Goal: Task Accomplishment & Management: Use online tool/utility

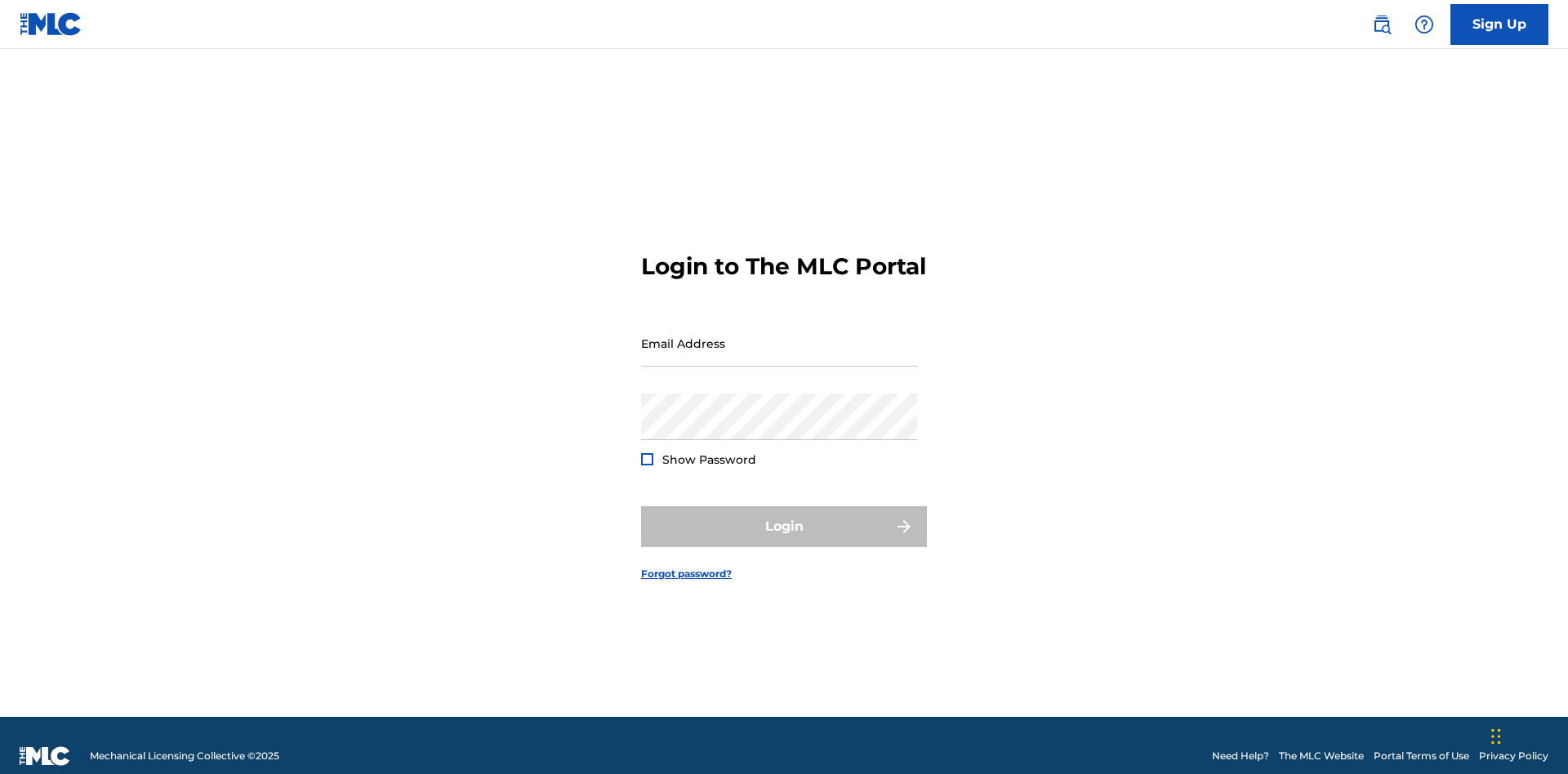
scroll to position [22, 0]
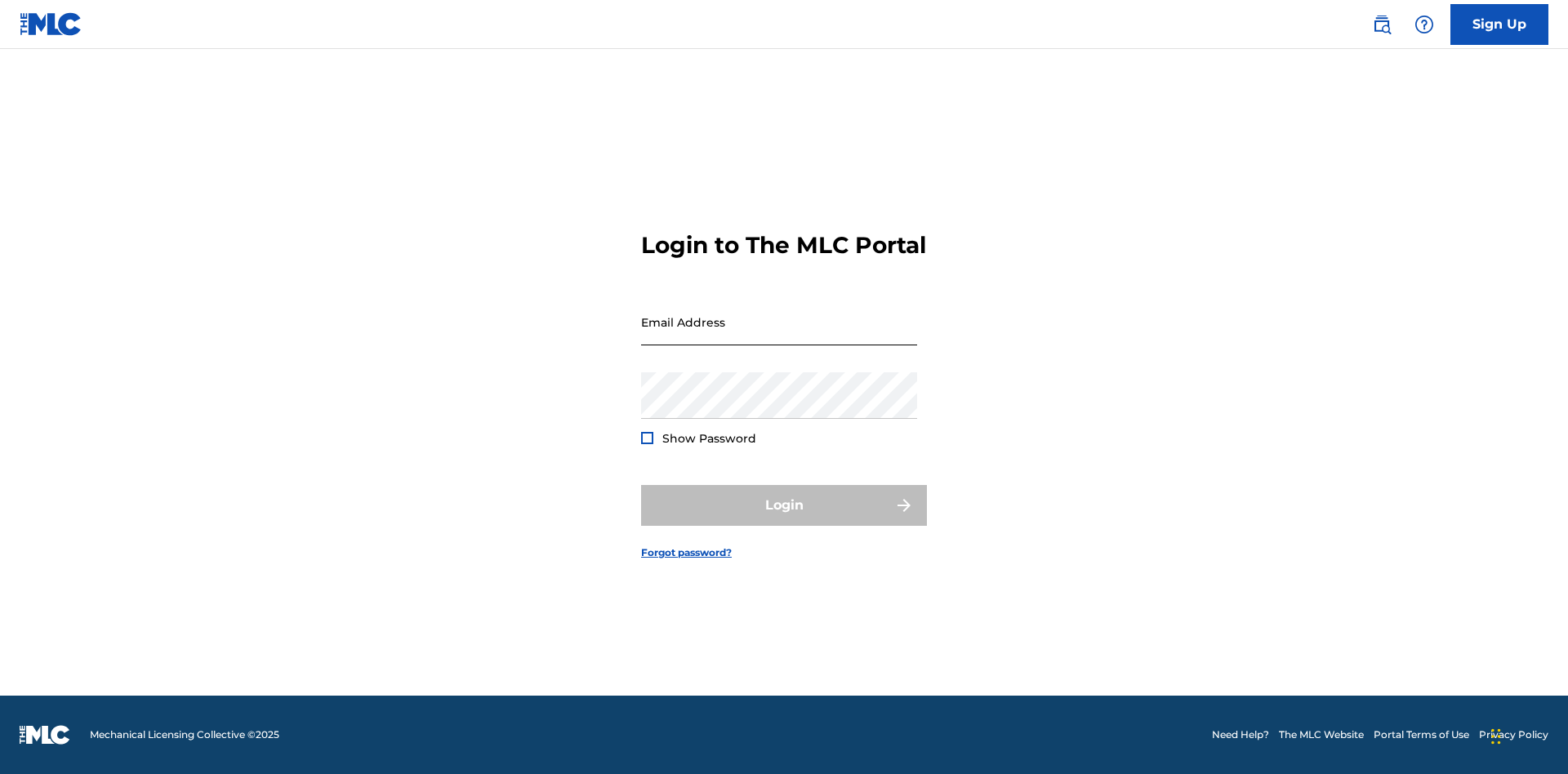
click at [779, 336] on input "Email Address" at bounding box center [778, 322] width 276 height 47
type input "[EMAIL_ADDRESS][DOMAIN_NAME]"
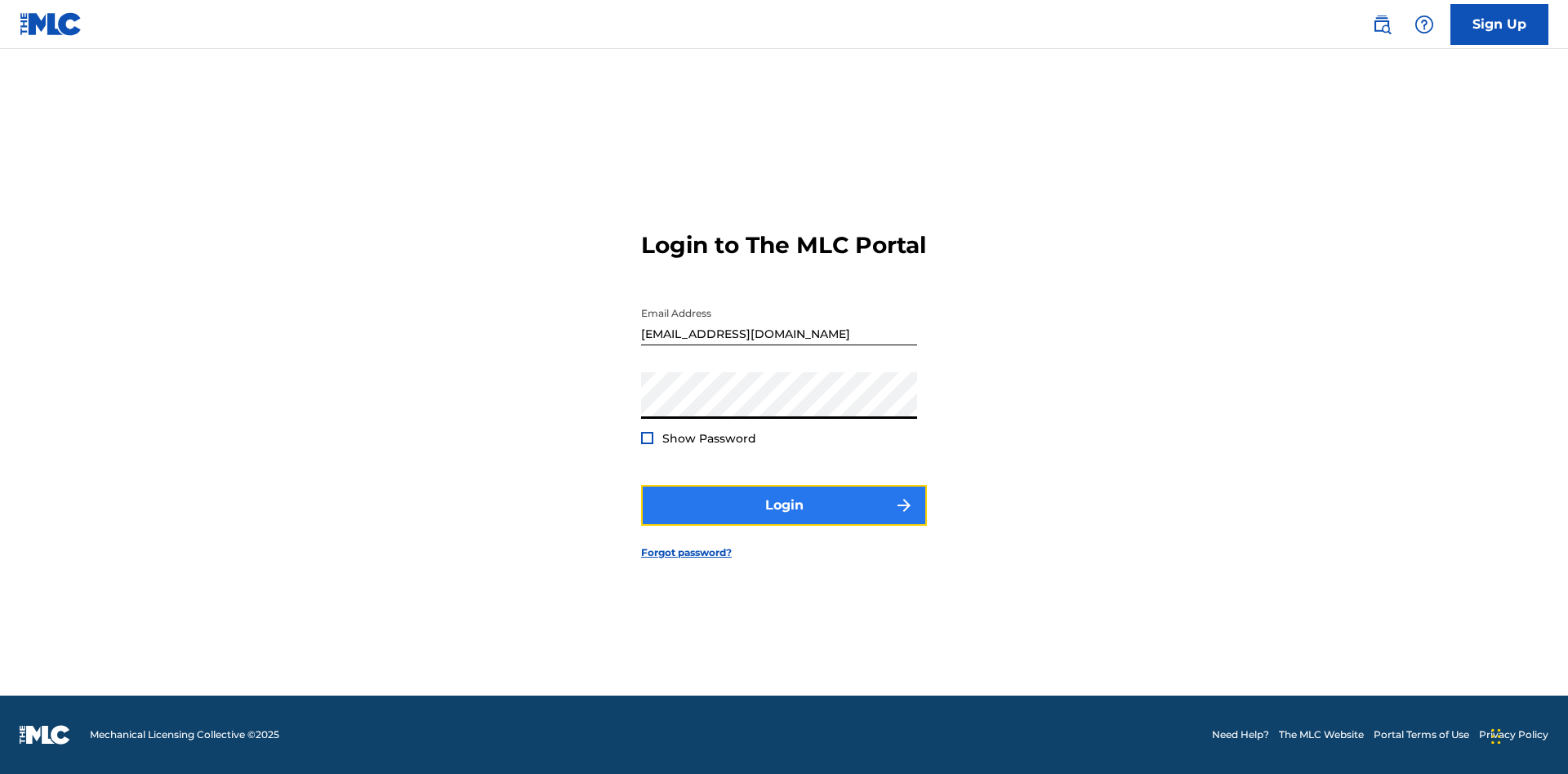
click at [784, 520] on button "Login" at bounding box center [784, 506] width 286 height 41
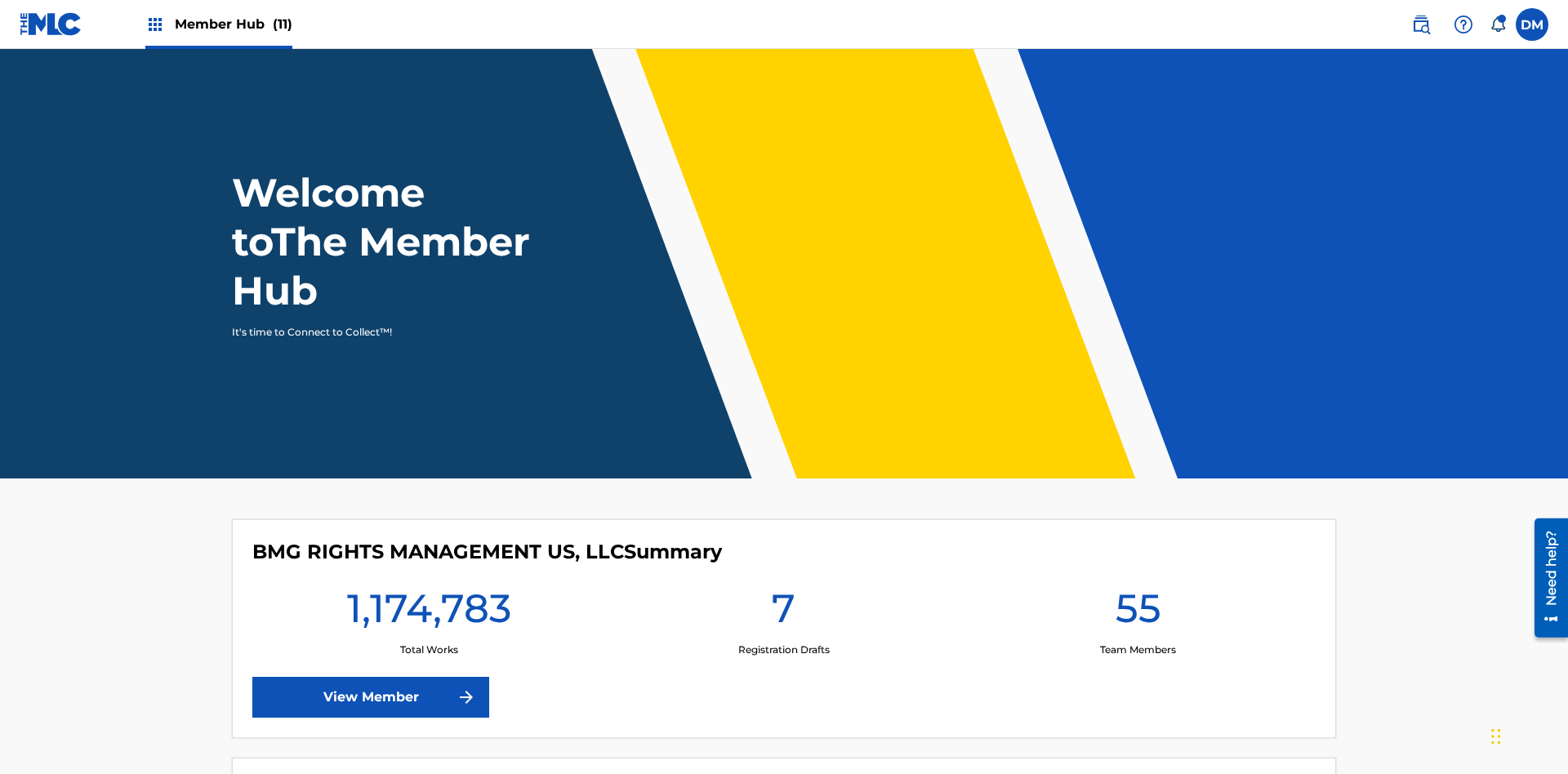
click at [218, 23] on span "Member Hub (11)" at bounding box center [234, 24] width 118 height 19
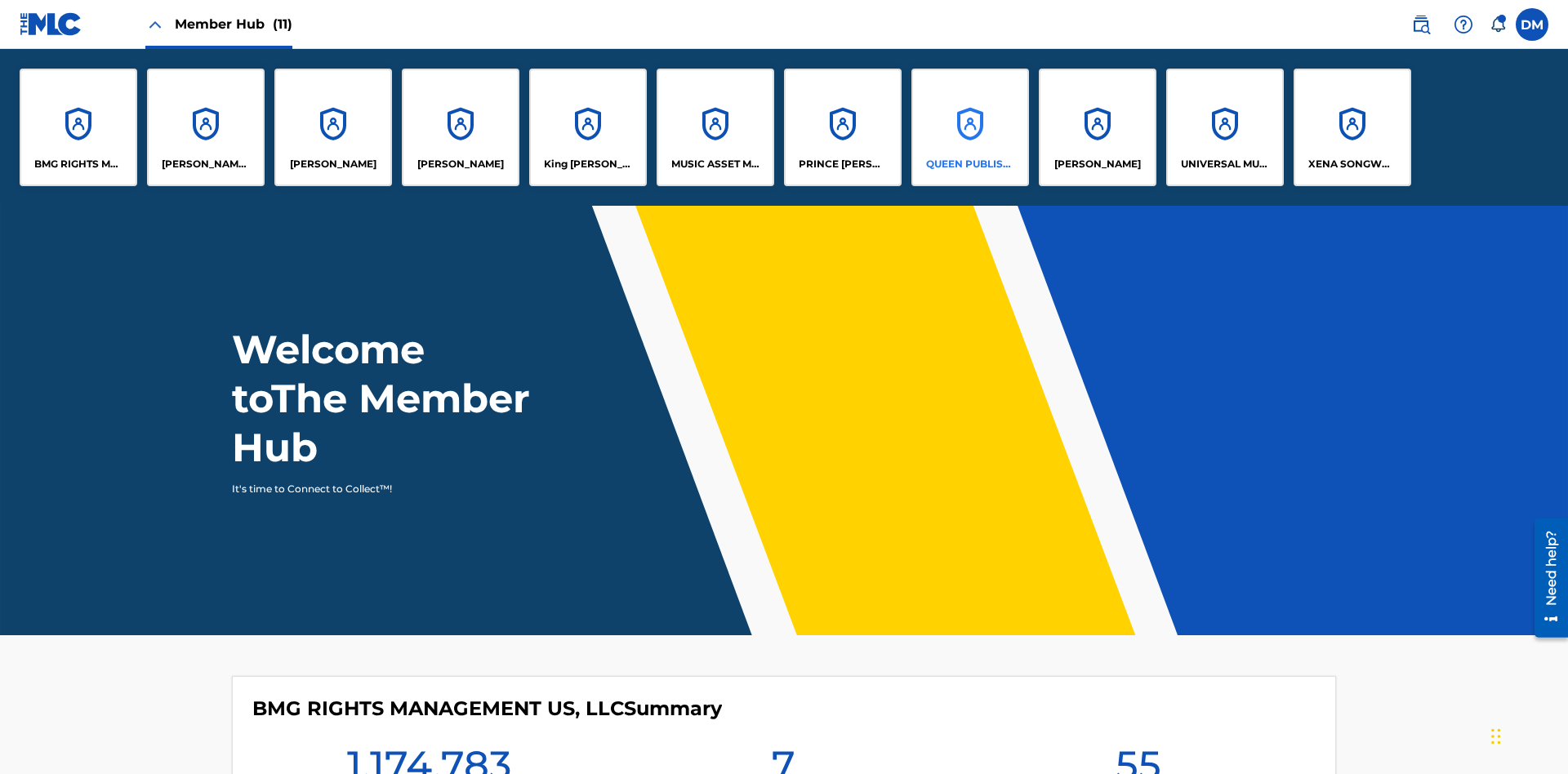
click at [969, 165] on p "QUEEN PUBLISHA" at bounding box center [970, 165] width 89 height 15
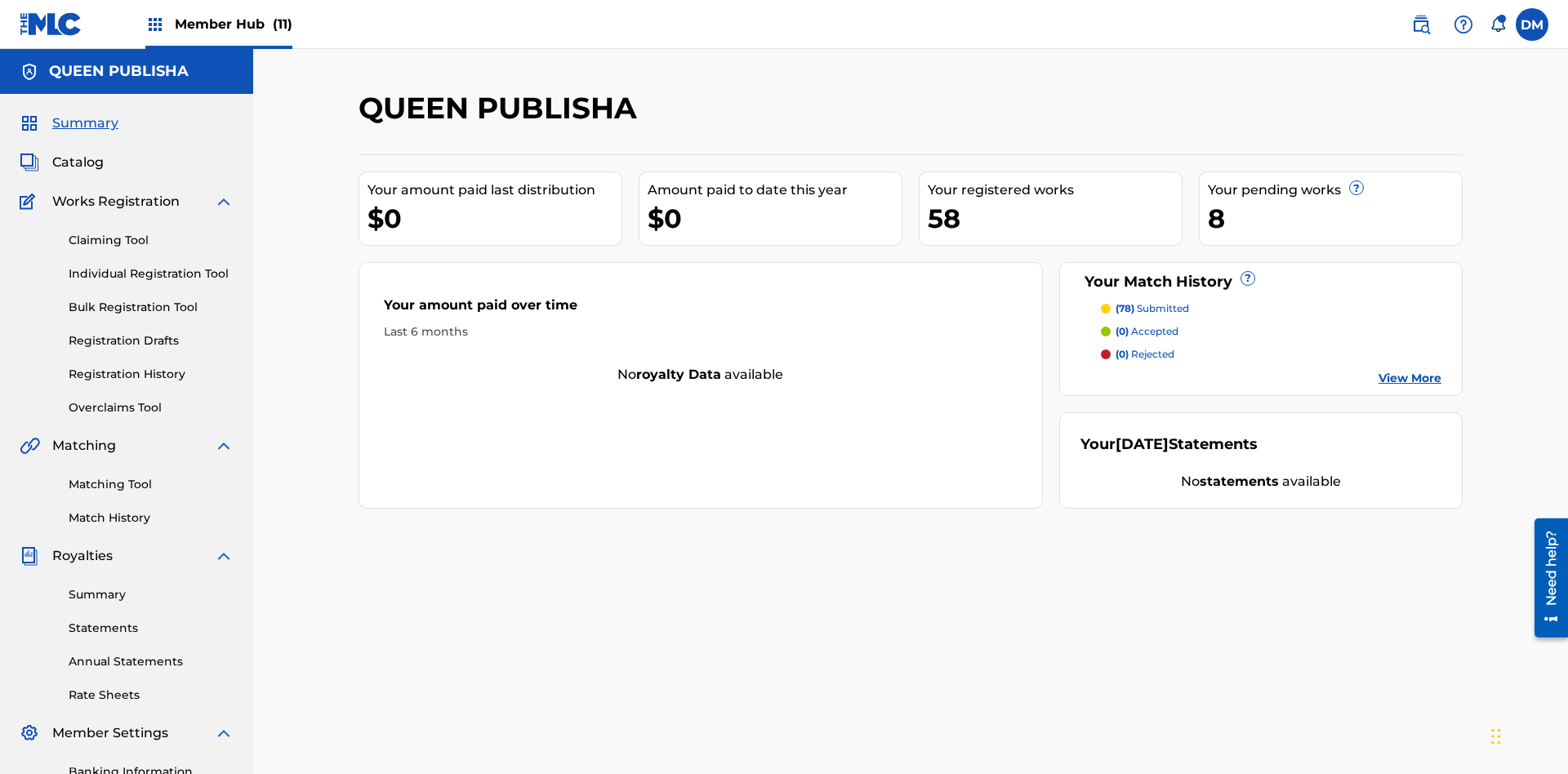
scroll to position [134, 0]
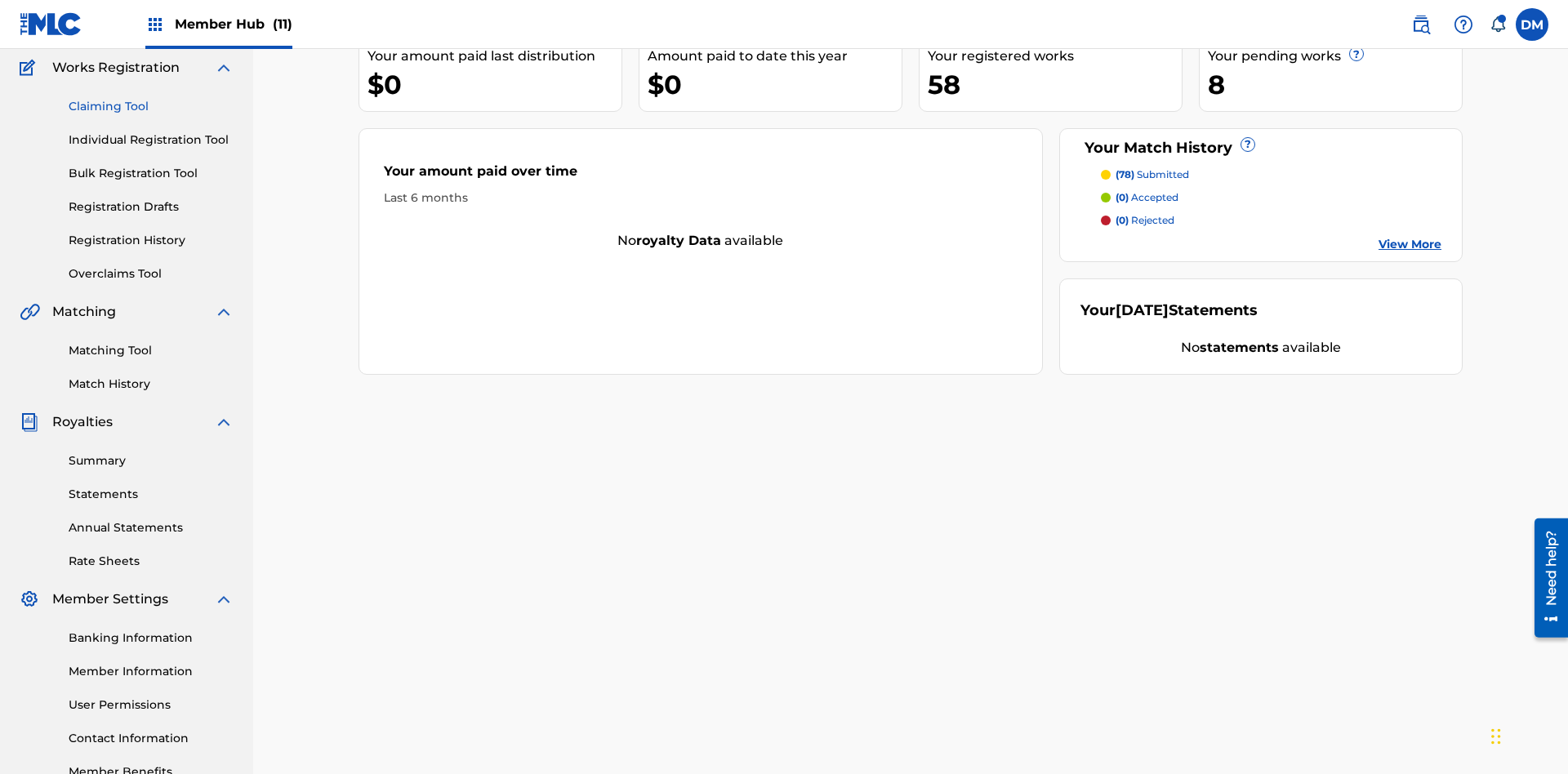
click at [151, 107] on link "Claiming Tool" at bounding box center [150, 107] width 165 height 17
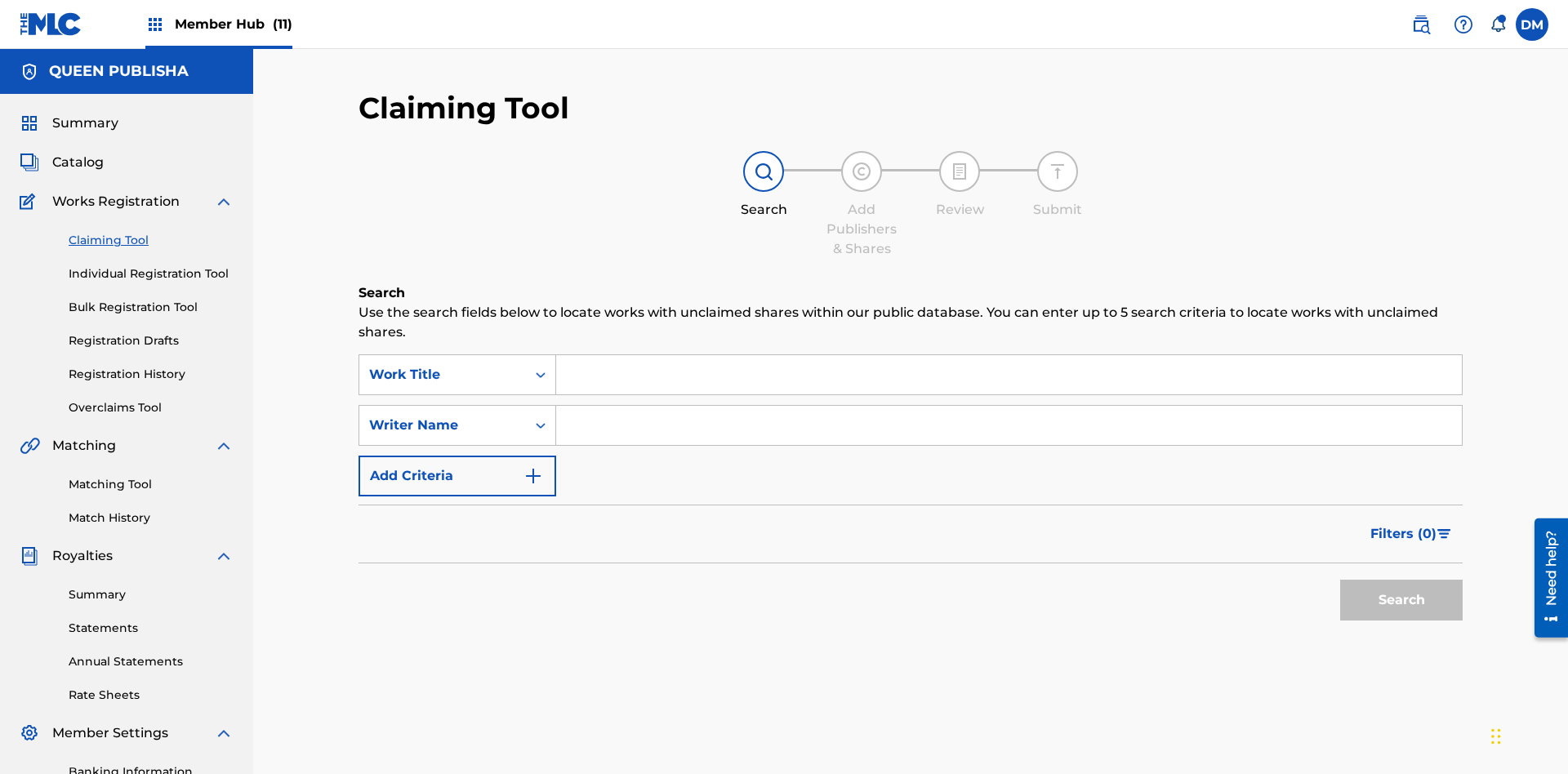
scroll to position [238, 0]
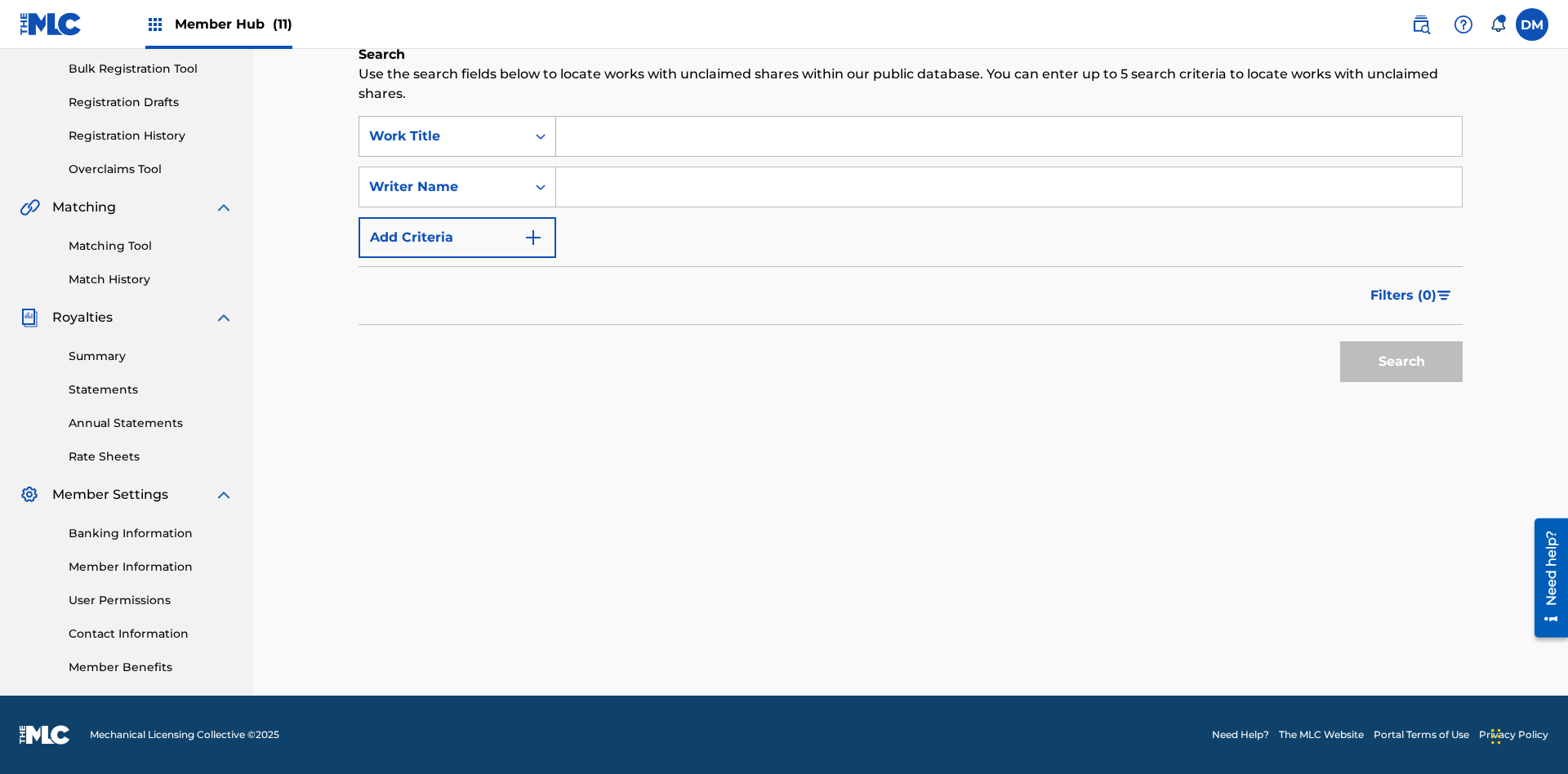
click at [443, 136] on div "Work Title" at bounding box center [442, 136] width 147 height 20
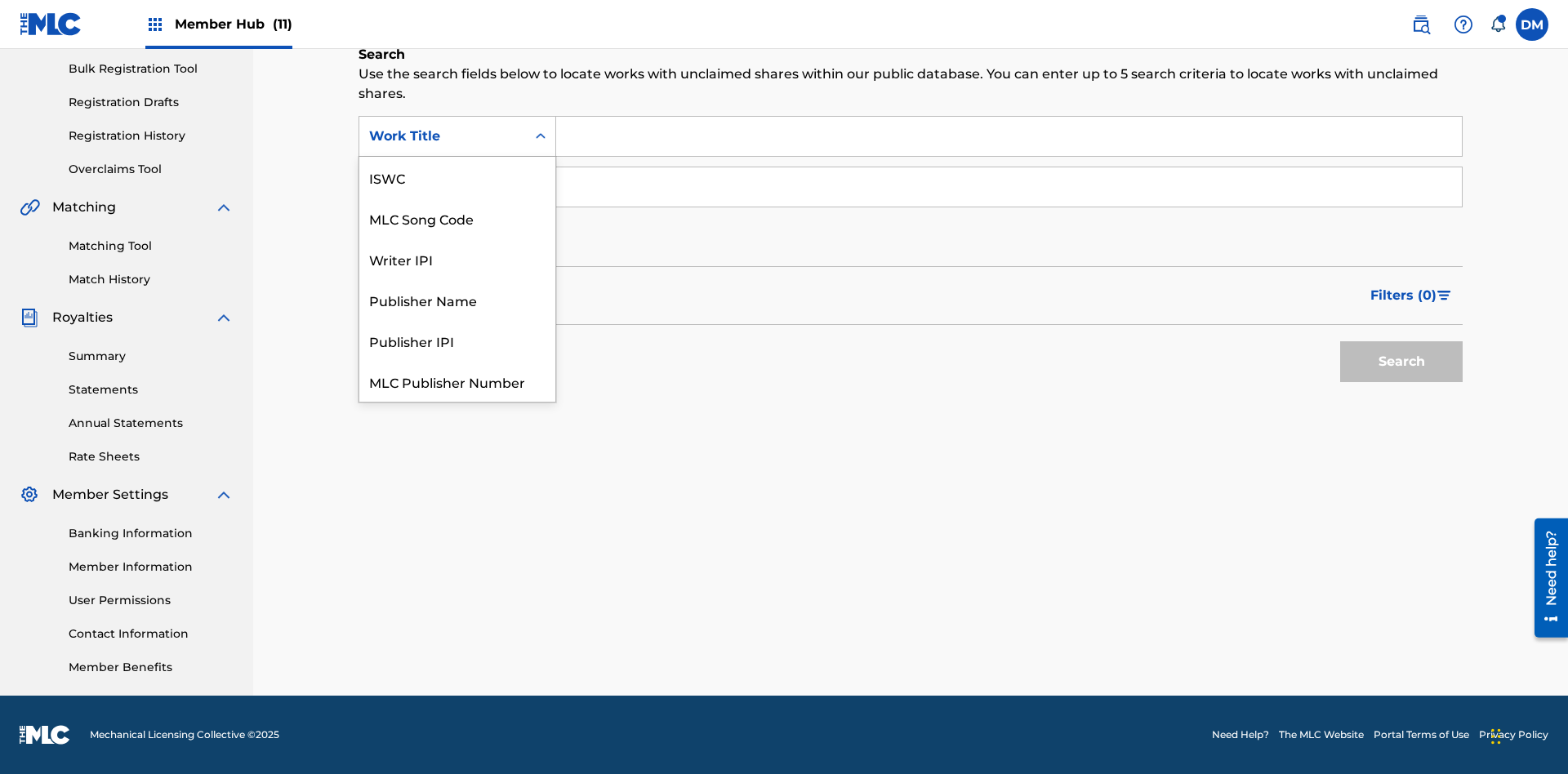
scroll to position [41, 0]
click at [457, 178] on div "MLC Song Code" at bounding box center [458, 178] width 196 height 41
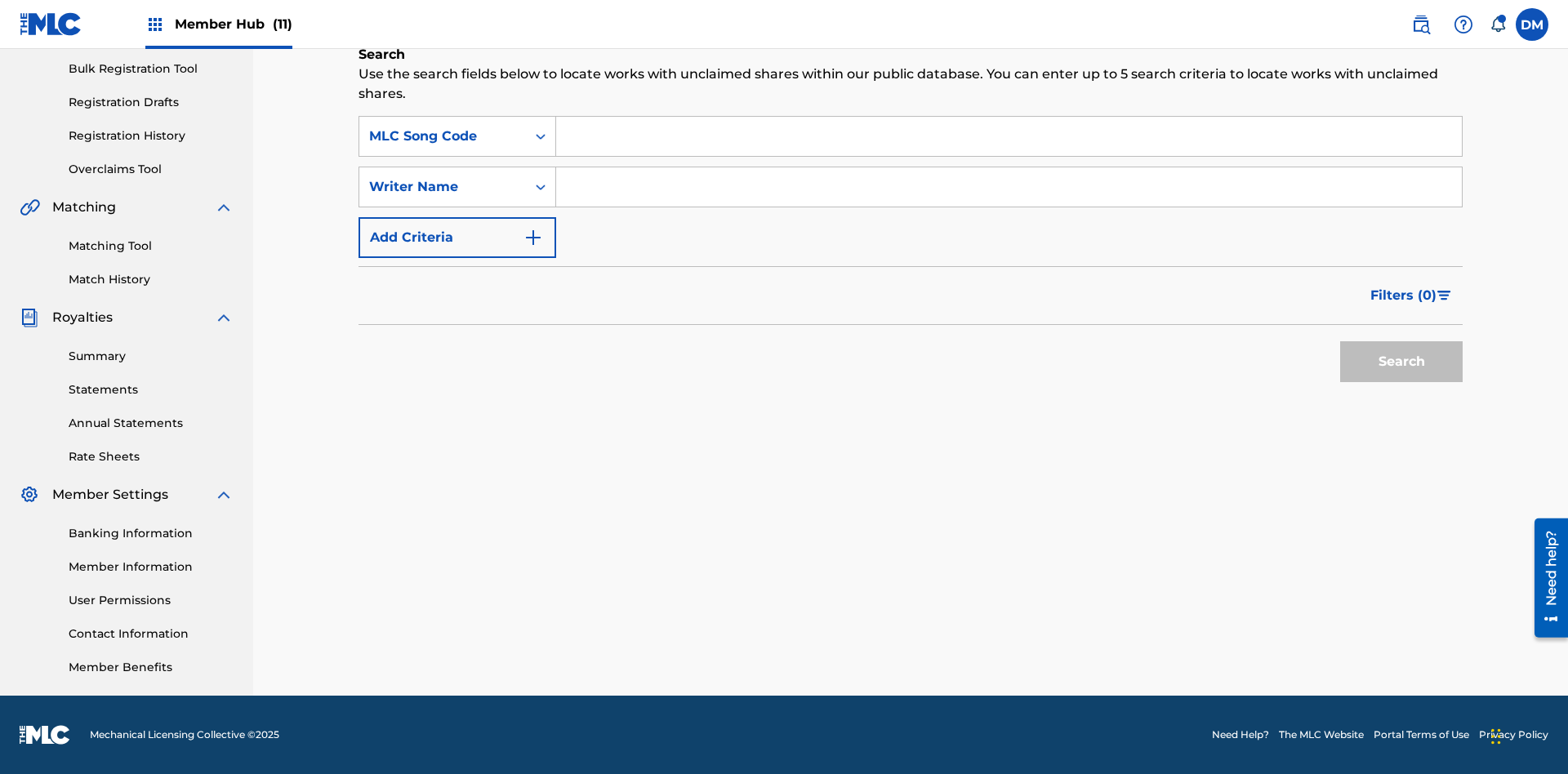
click at [1008, 136] on input "Search Form" at bounding box center [1008, 136] width 905 height 39
type input "OC72G2"
click at [1402, 362] on button "Search" at bounding box center [1401, 362] width 122 height 41
click at [1404, 295] on span "Filters ( 0 )" at bounding box center [1403, 295] width 66 height 20
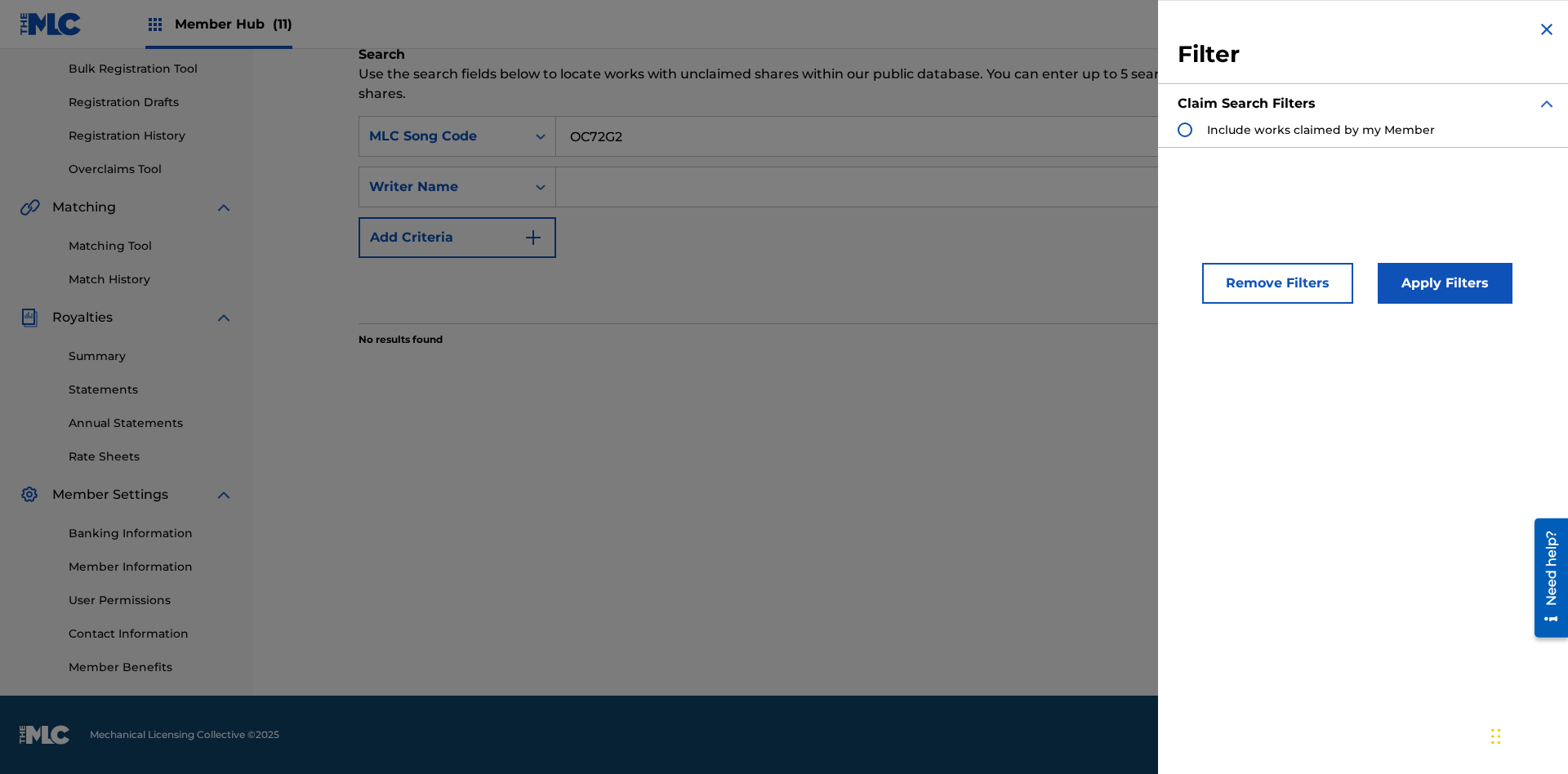
click at [1185, 130] on div "Search Form" at bounding box center [1185, 130] width 15 height 15
click at [1442, 283] on button "Apply Filters" at bounding box center [1445, 283] width 135 height 41
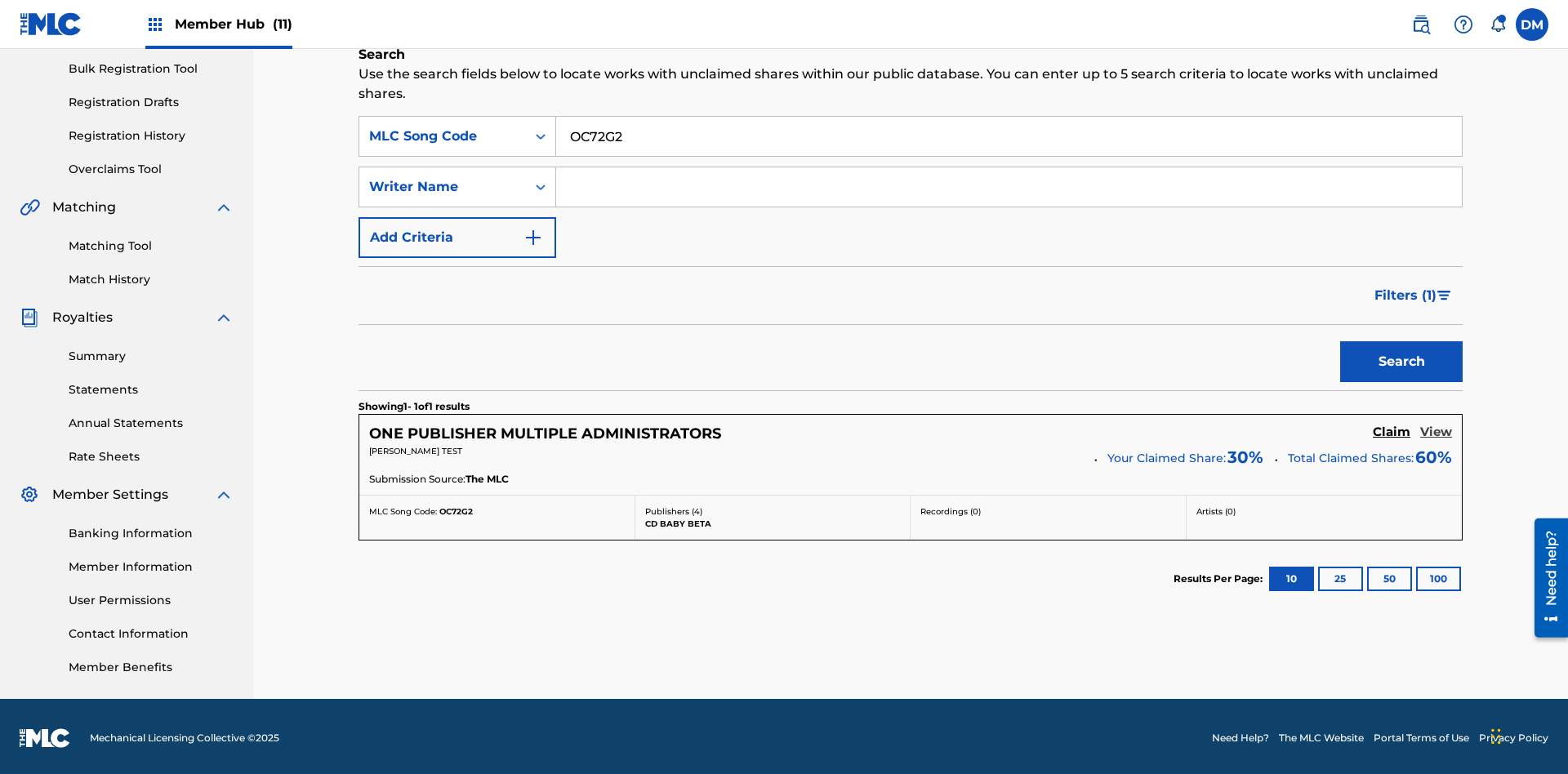
click at [1435, 429] on h5 "View" at bounding box center [1436, 432] width 32 height 16
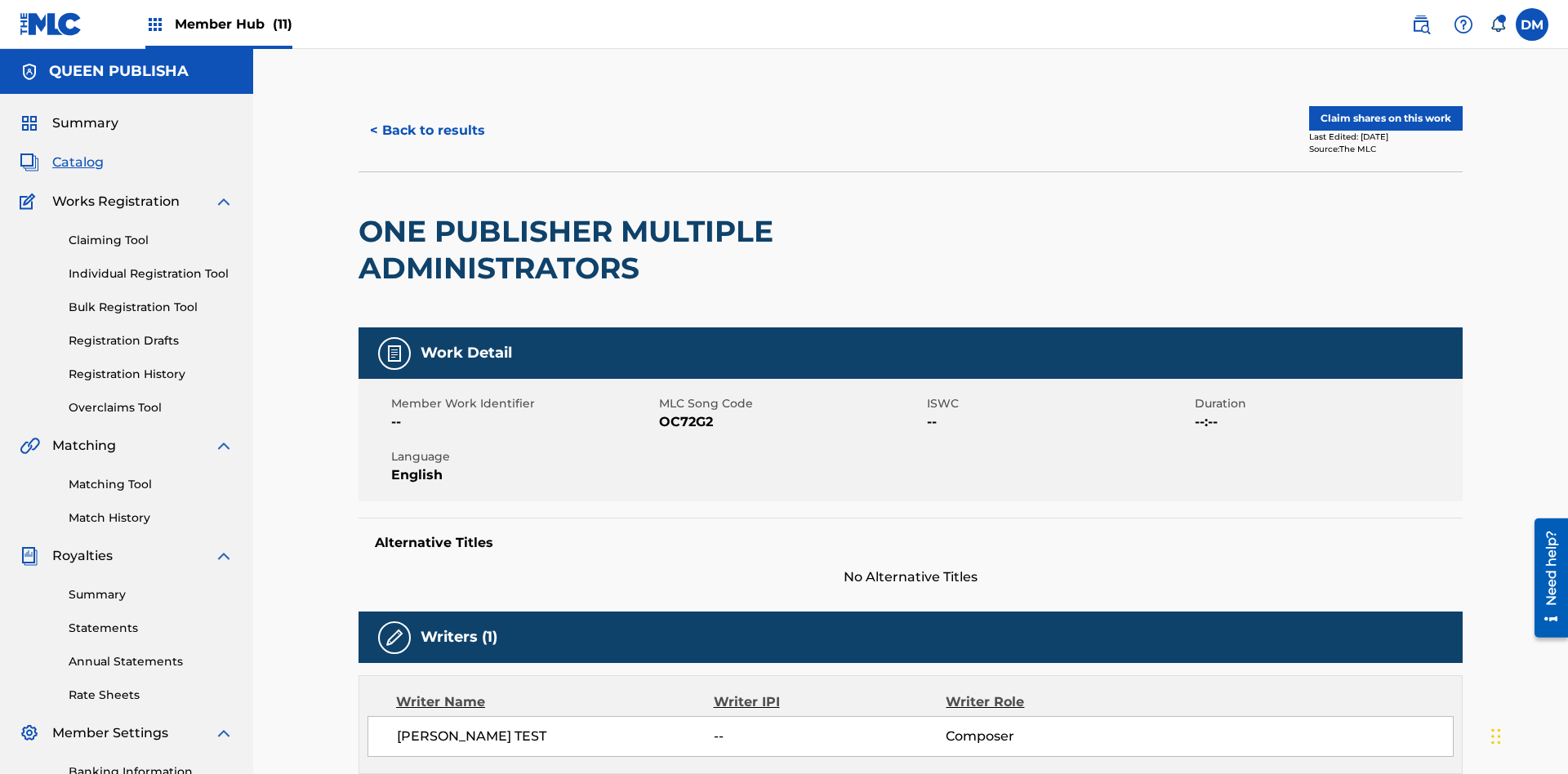
scroll to position [8, 0]
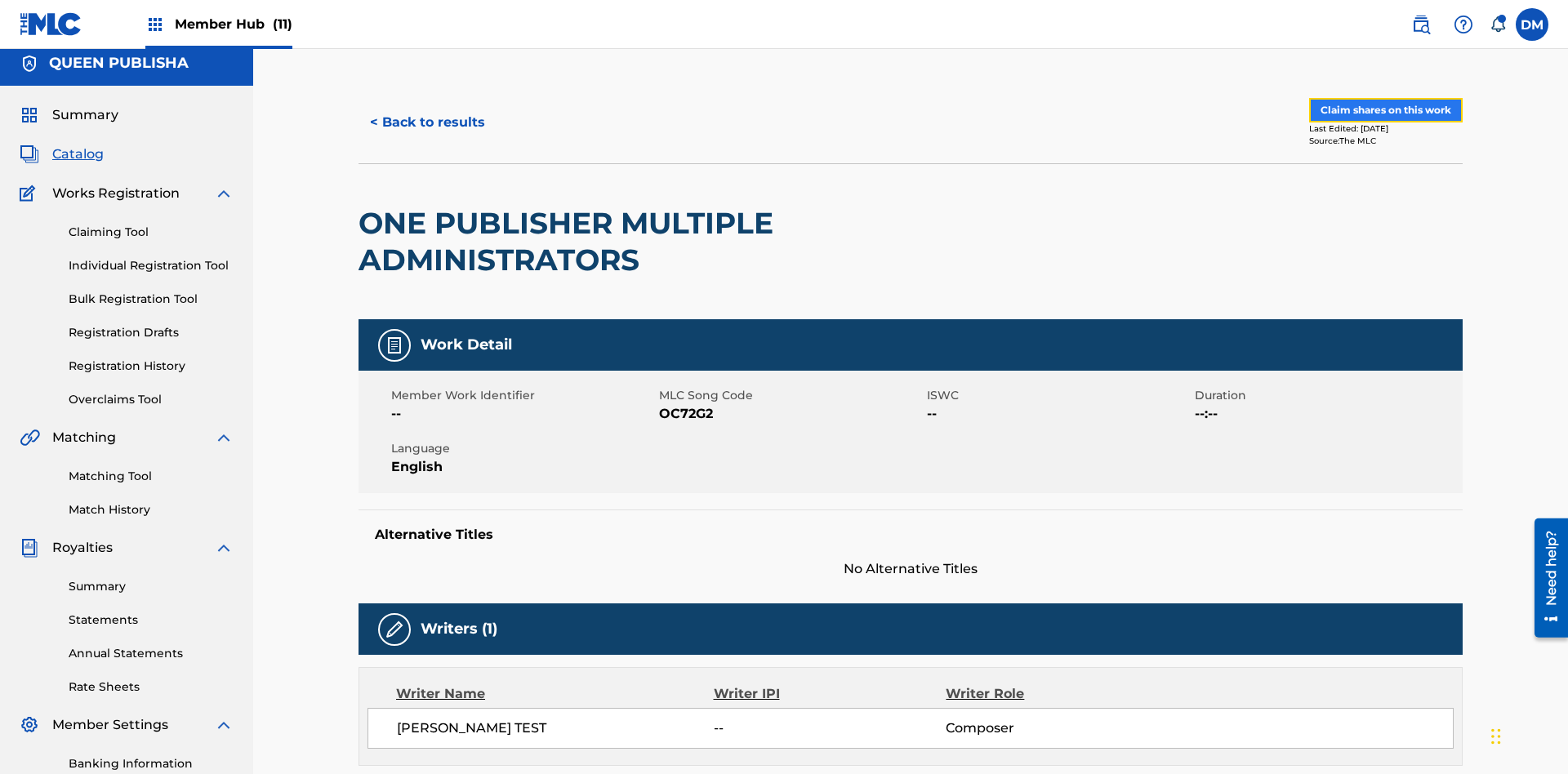
click at [1384, 110] on button "Claim shares on this work" at bounding box center [1386, 110] width 153 height 24
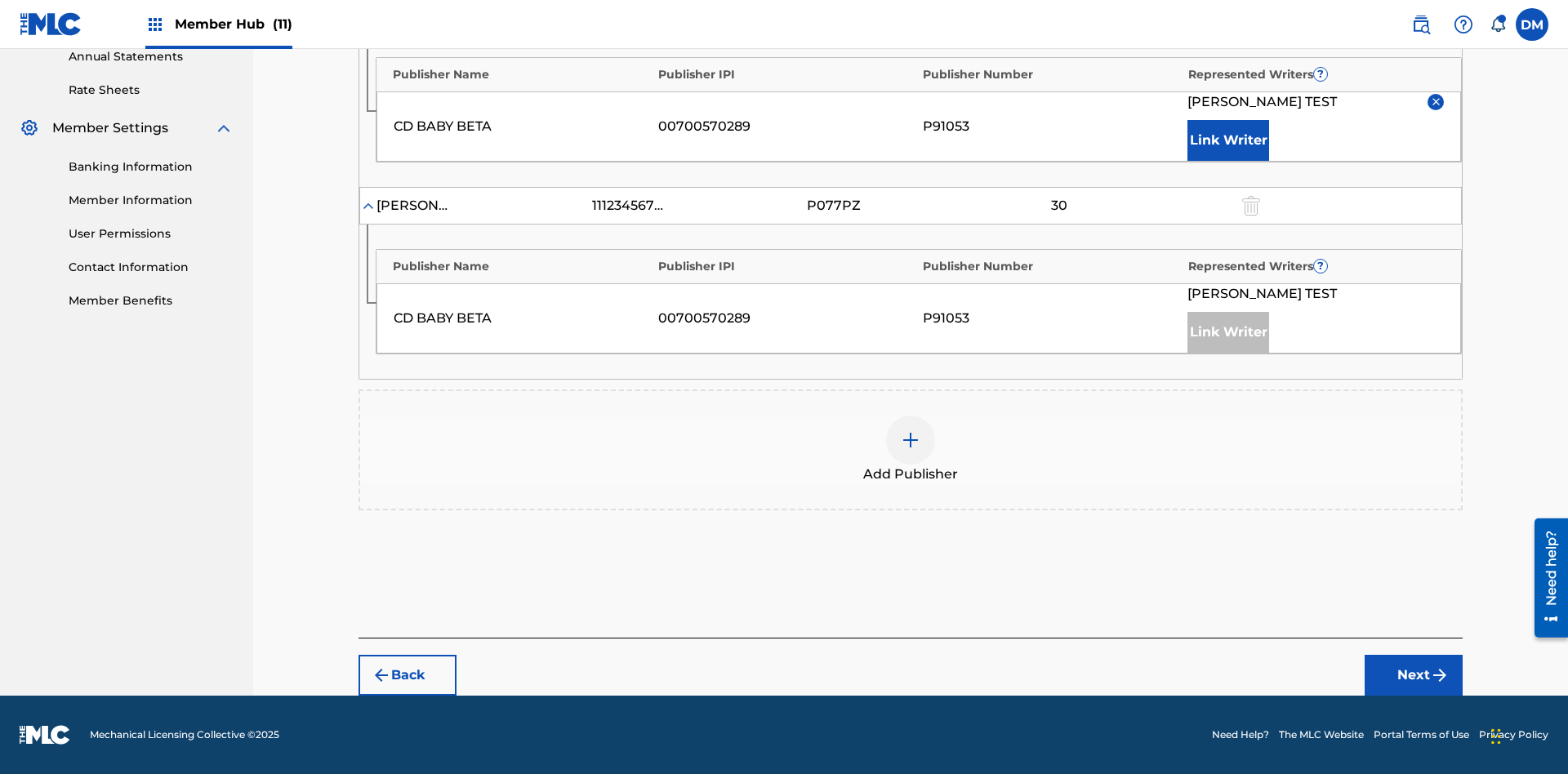
scroll to position [508, 0]
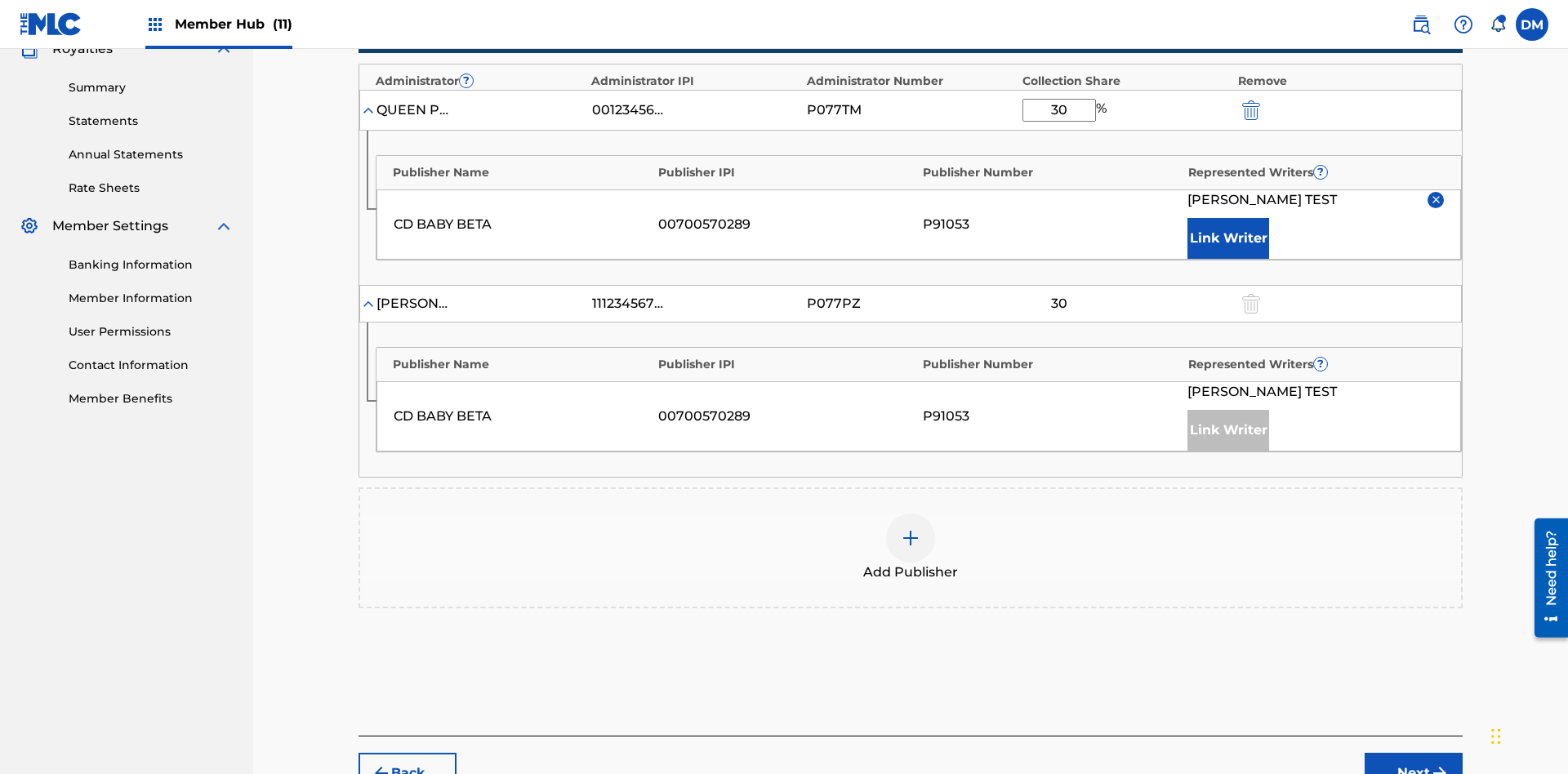
click at [1059, 109] on input "30" at bounding box center [1059, 110] width 74 height 22
type input "34"
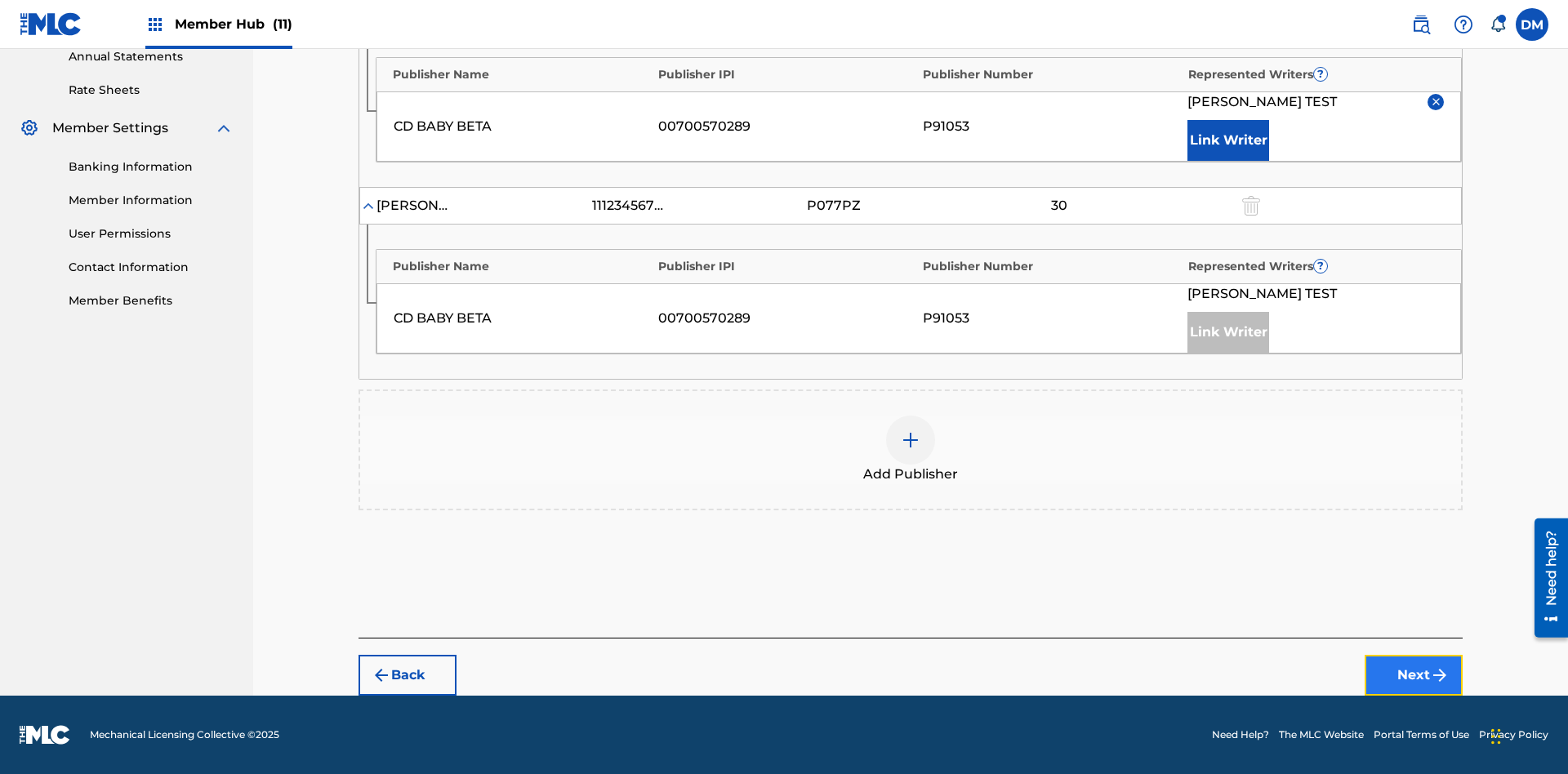
click at [1414, 676] on button "Next" at bounding box center [1413, 676] width 98 height 41
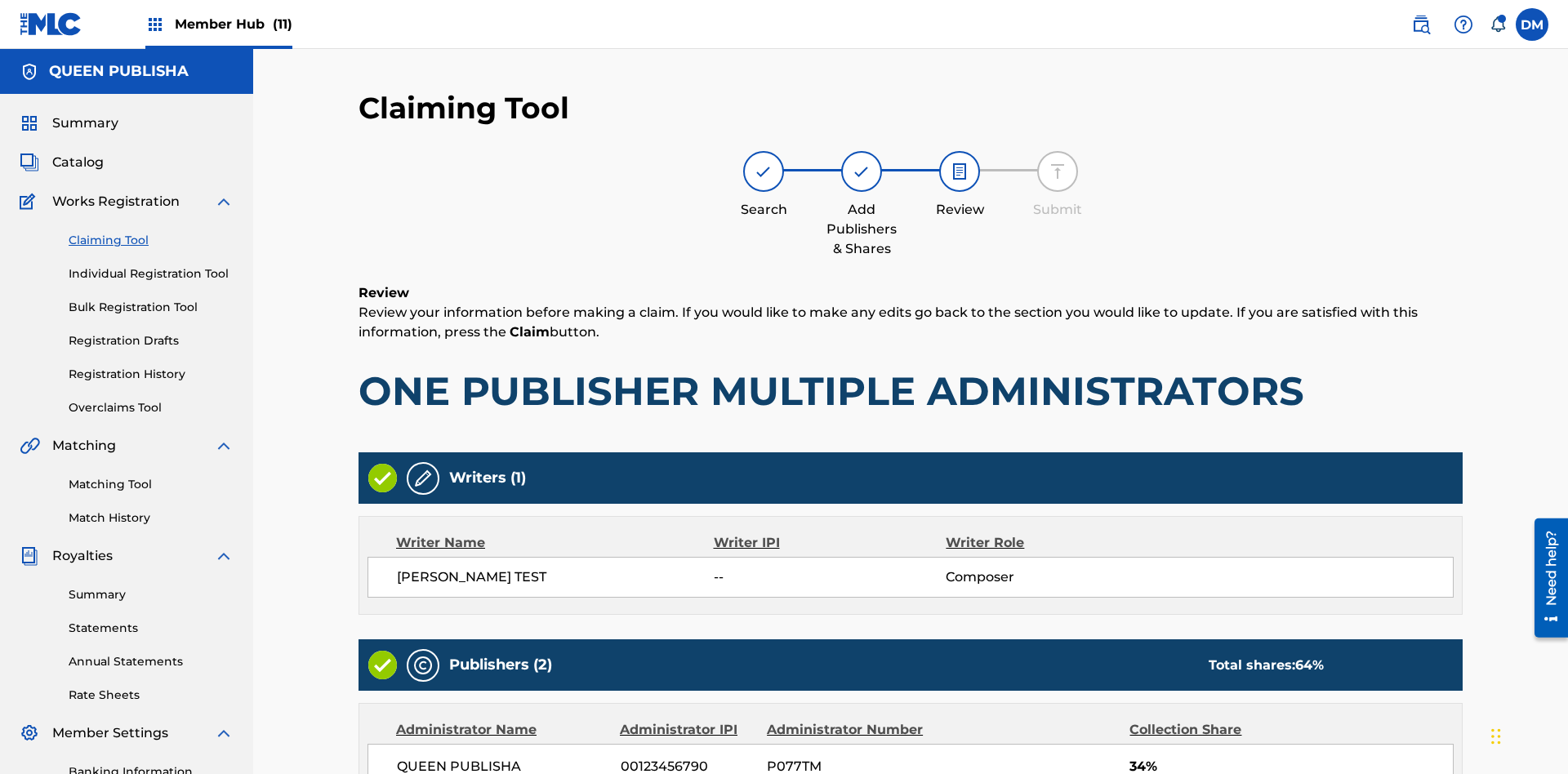
scroll to position [457, 0]
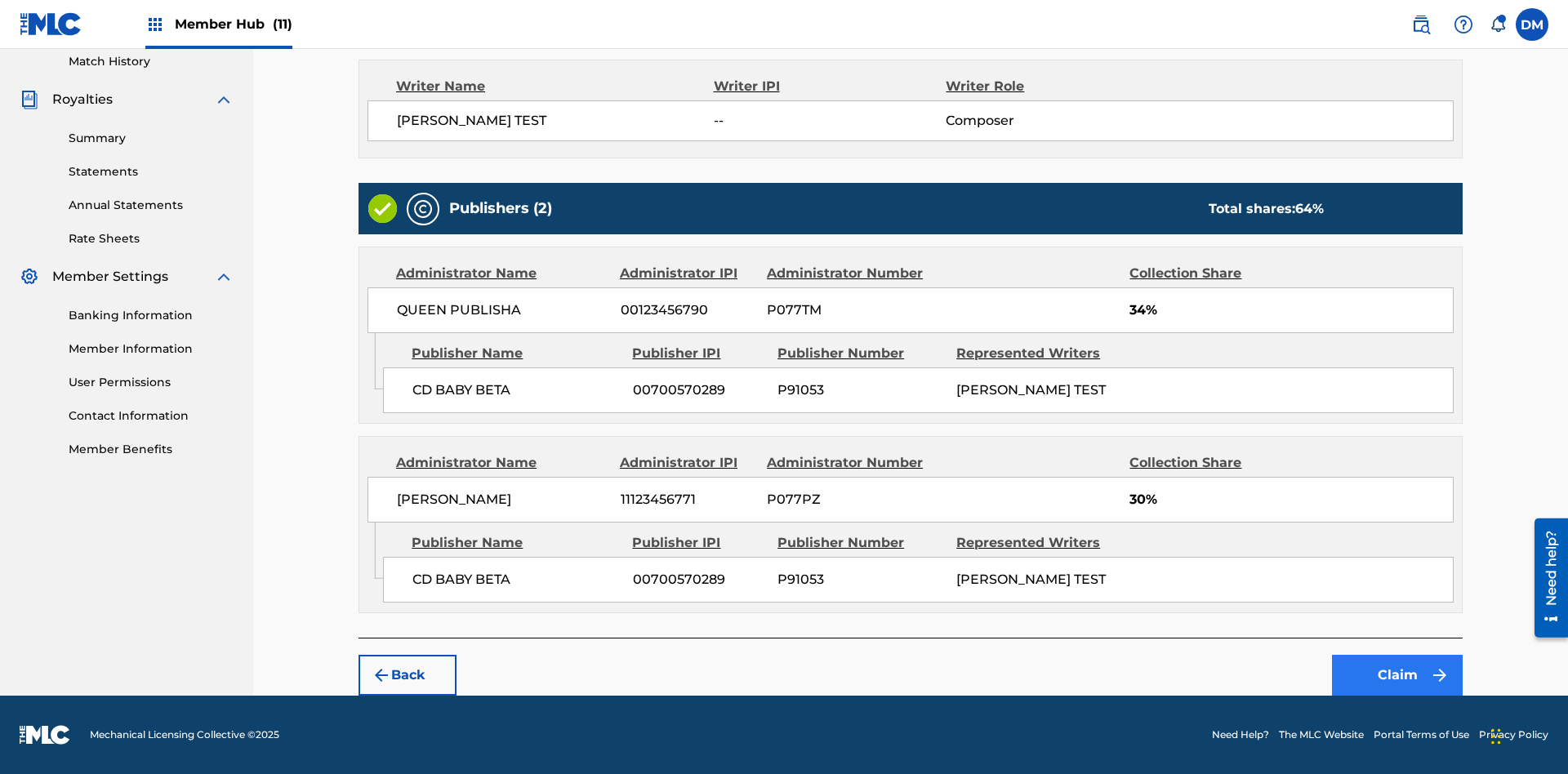
click at [1397, 676] on button "Claim" at bounding box center [1397, 676] width 131 height 41
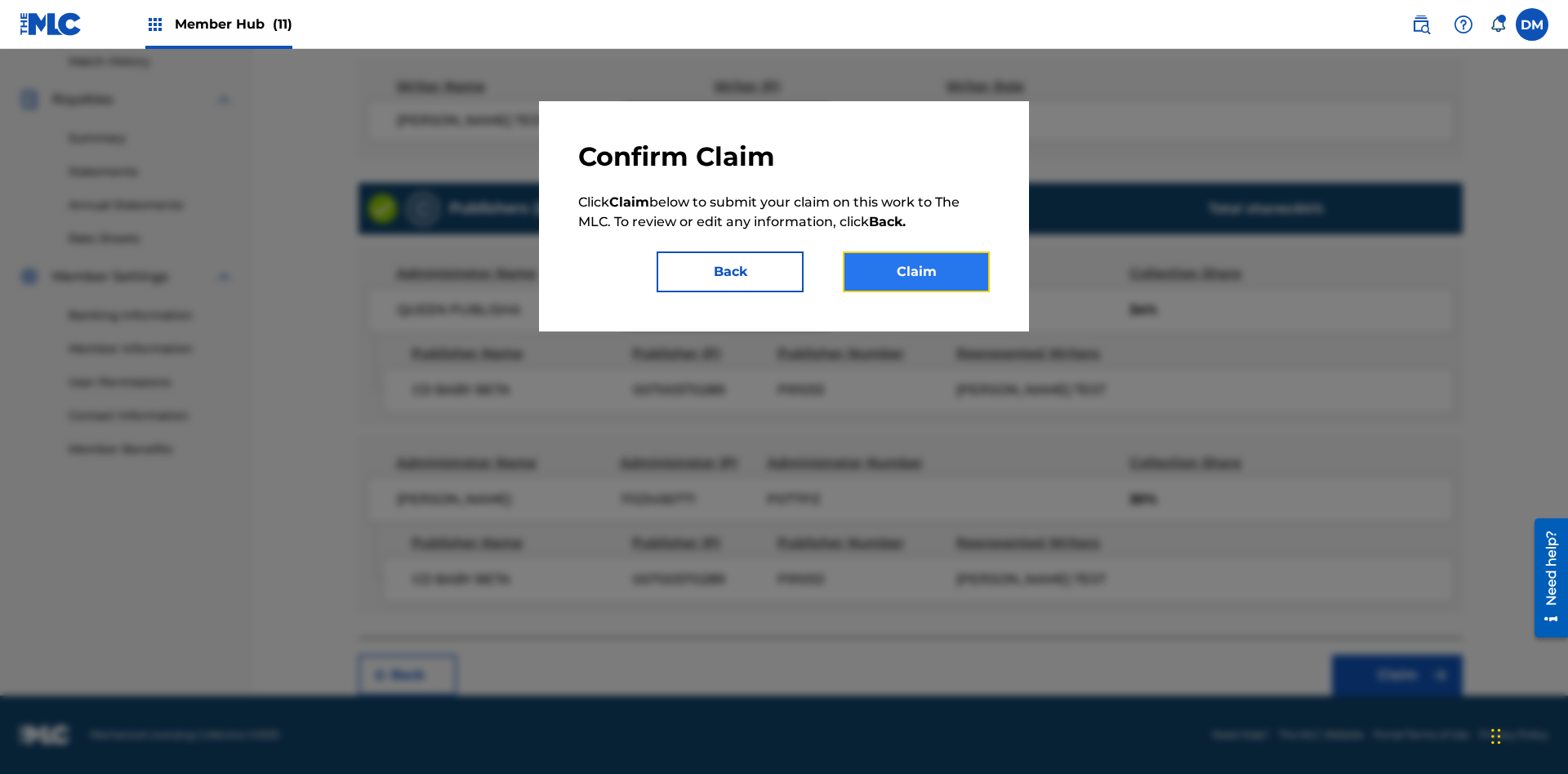
click at [917, 272] on button "Claim" at bounding box center [916, 272] width 147 height 41
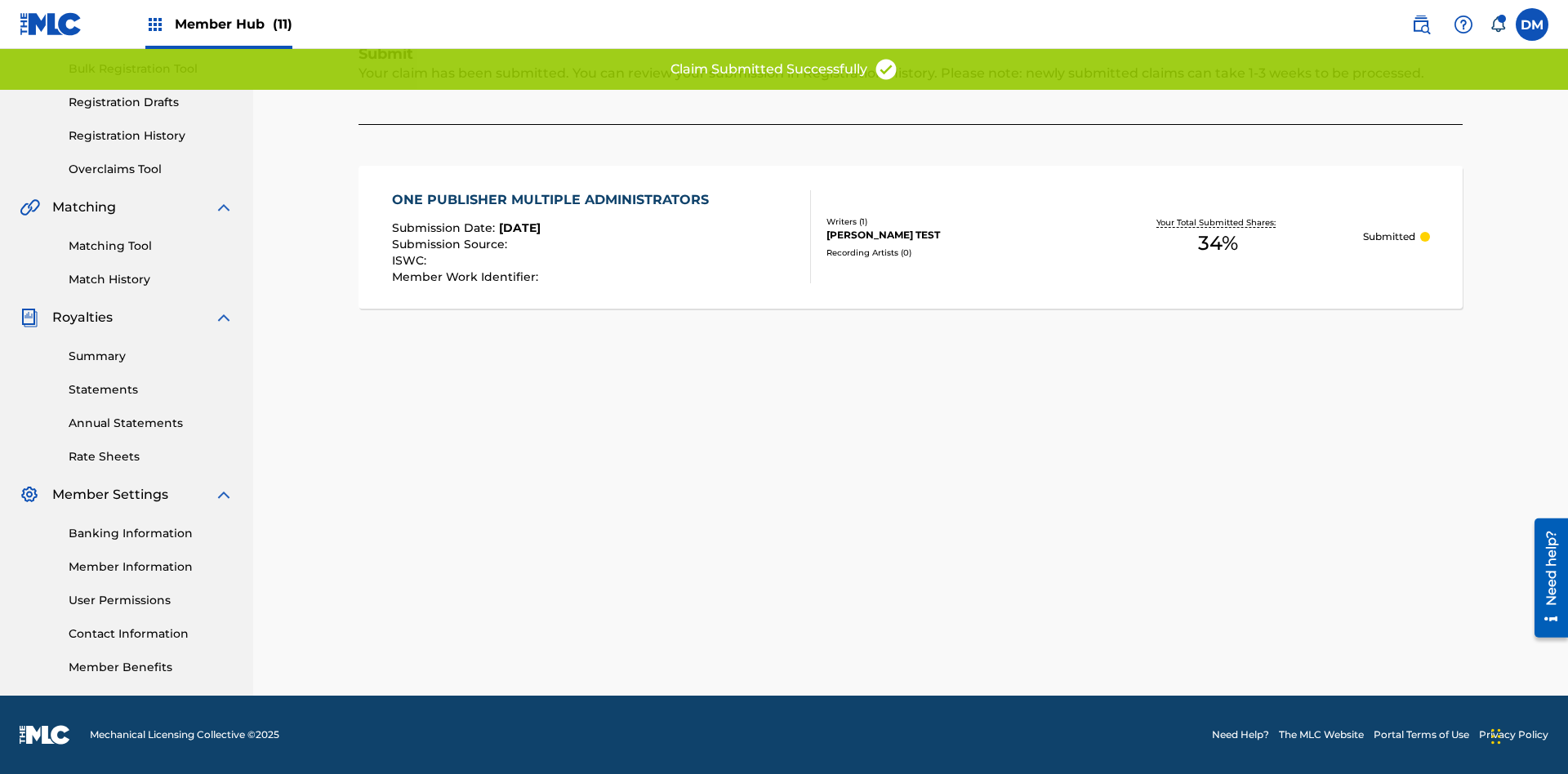
scroll to position [238, 0]
click at [151, 136] on link "Registration History" at bounding box center [150, 136] width 165 height 17
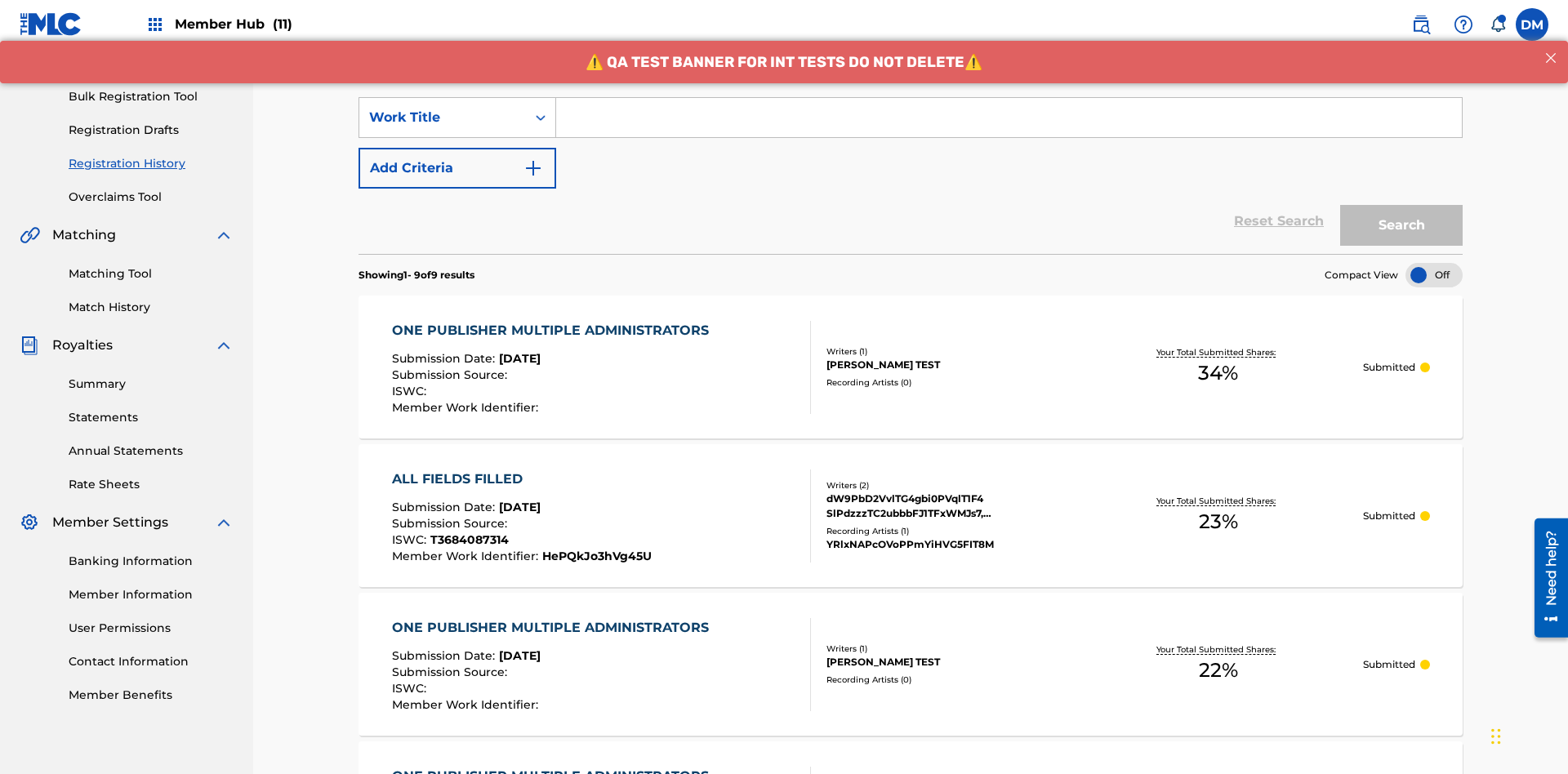
click at [1008, 118] on input "Search Form" at bounding box center [1008, 118] width 905 height 39
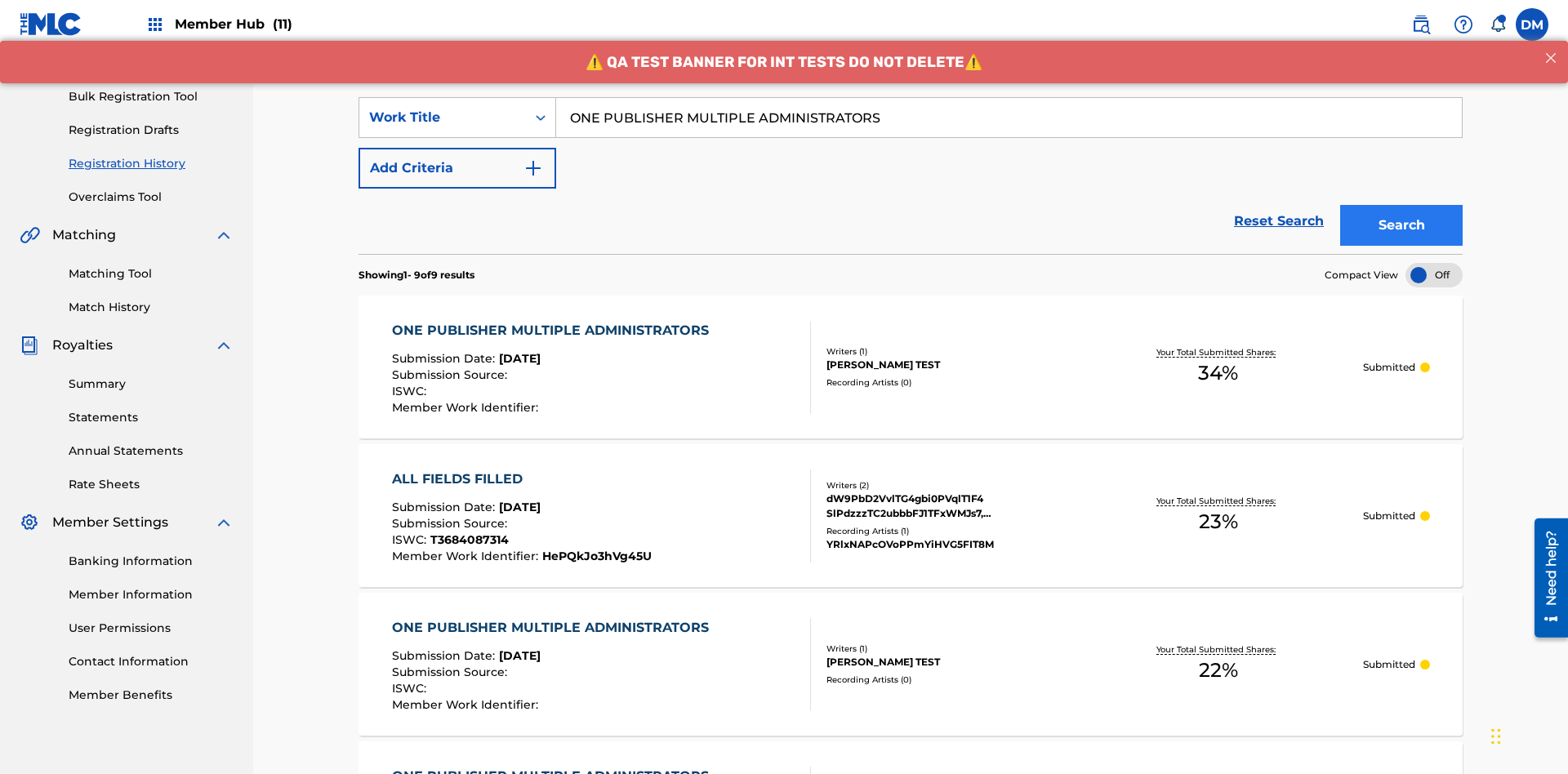
type input "ONE PUBLISHER MULTIPLE ADMINISTRATORS"
click at [1402, 205] on button "Search" at bounding box center [1401, 225] width 122 height 41
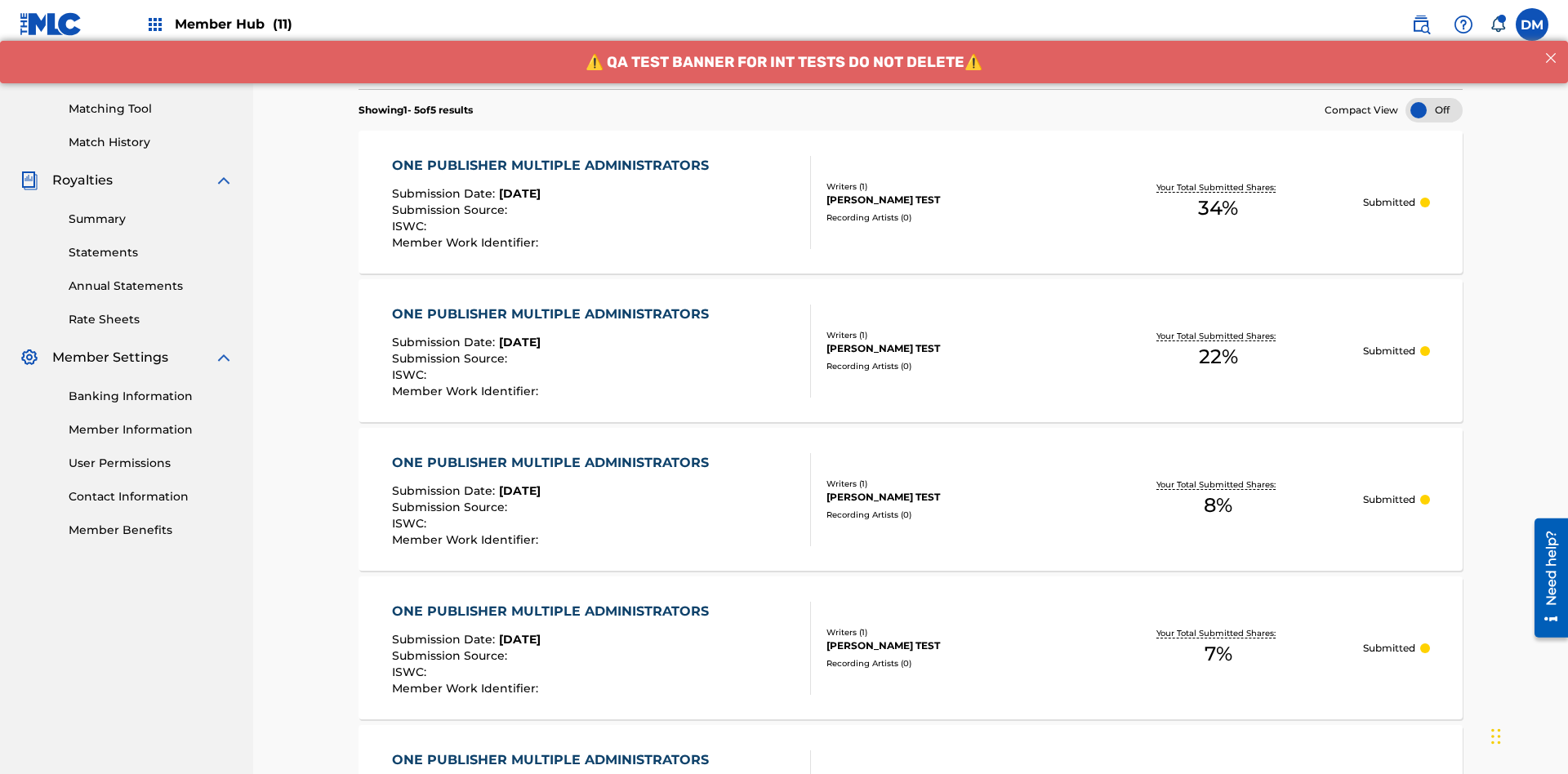
scroll to position [408, 0]
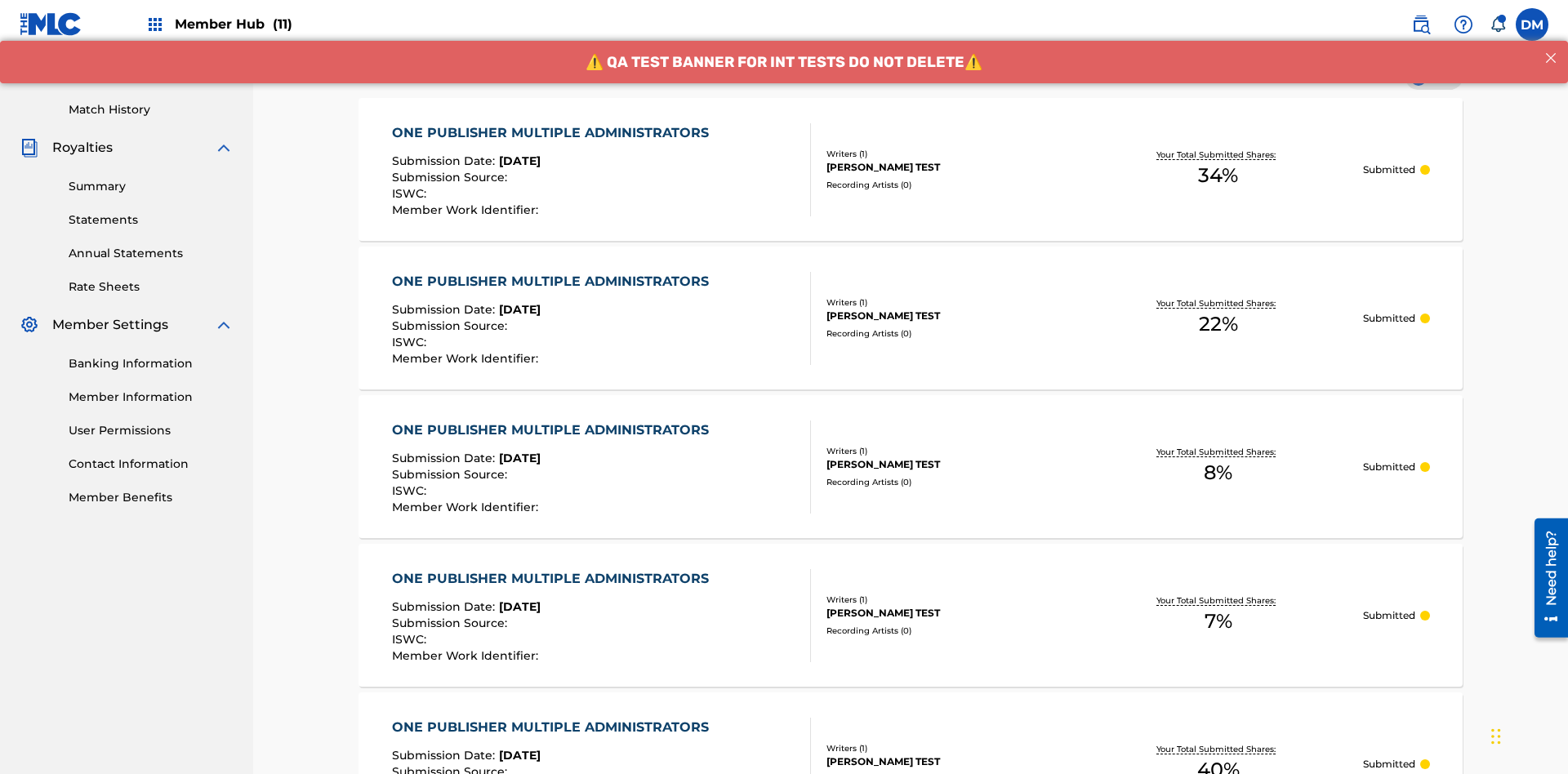
click at [910, 169] on div "[PERSON_NAME] TEST" at bounding box center [949, 167] width 247 height 15
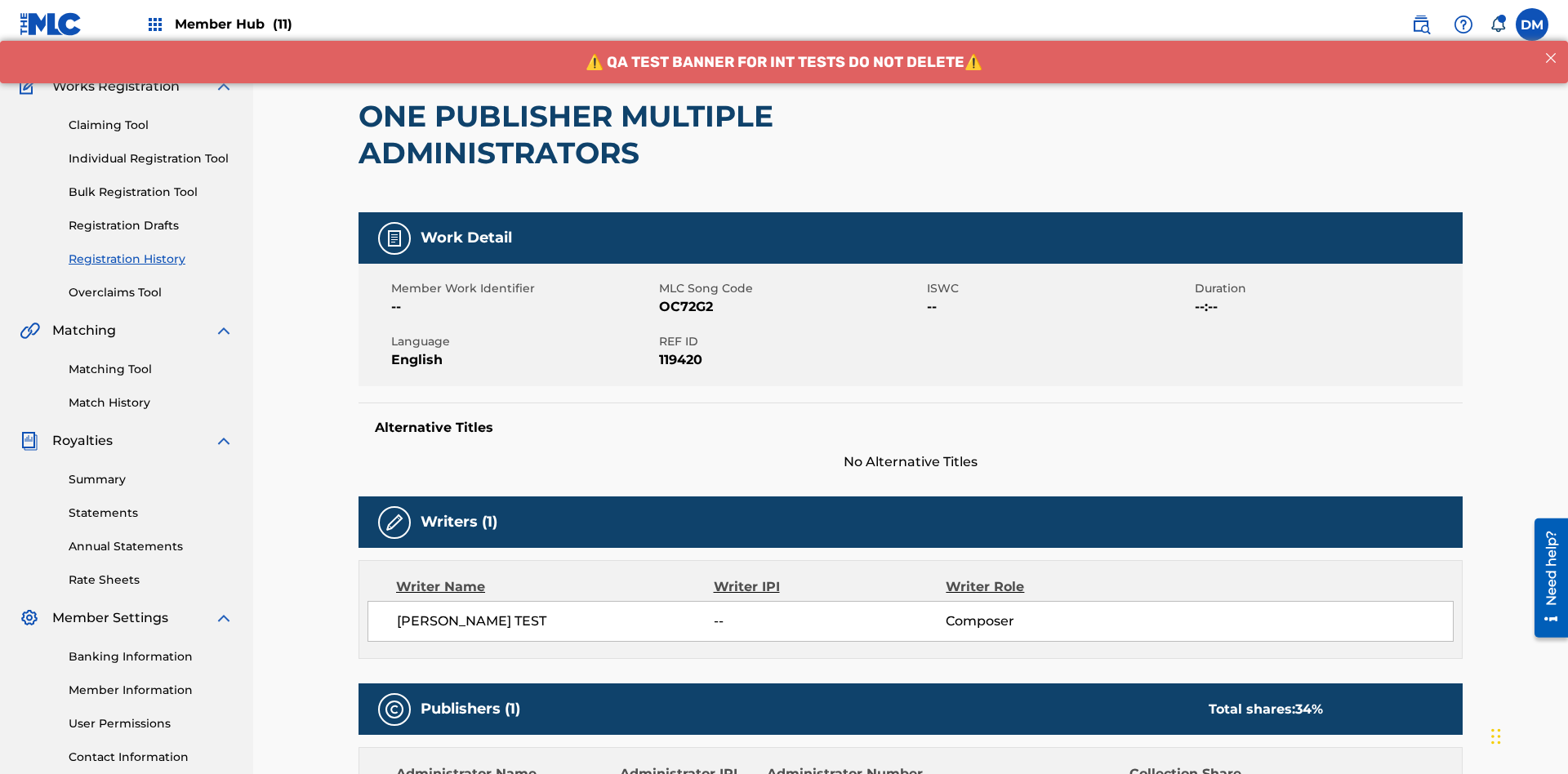
scroll to position [538, 0]
